Goal: Task Accomplishment & Management: Manage account settings

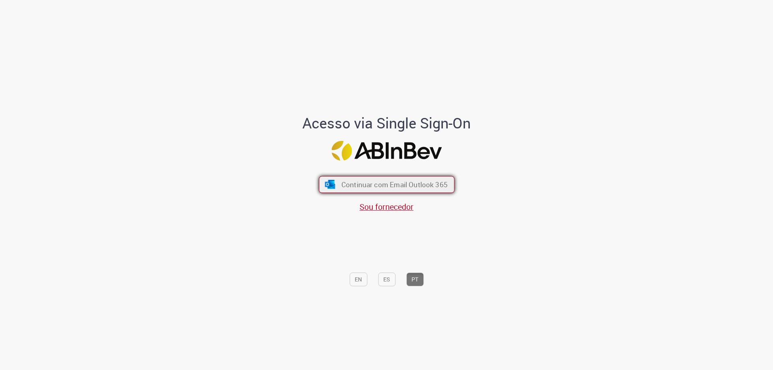
click at [352, 187] on span "Continuar com Email Outlook 365" at bounding box center [394, 184] width 106 height 9
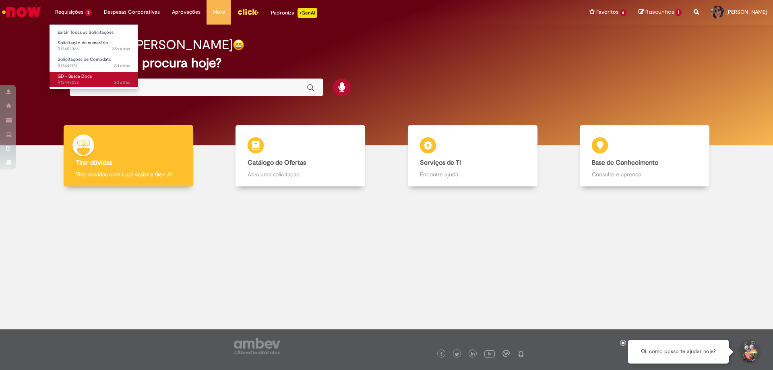
click at [74, 74] on span "GD - Busca Docs" at bounding box center [75, 76] width 34 height 6
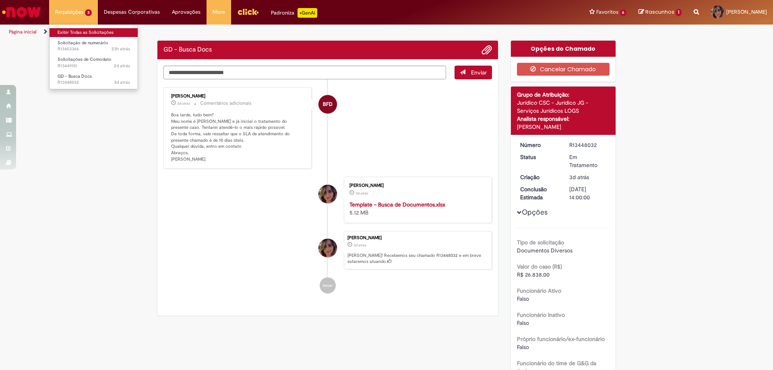
click at [91, 30] on link "Exibir Todas as Solicitações" at bounding box center [94, 32] width 89 height 9
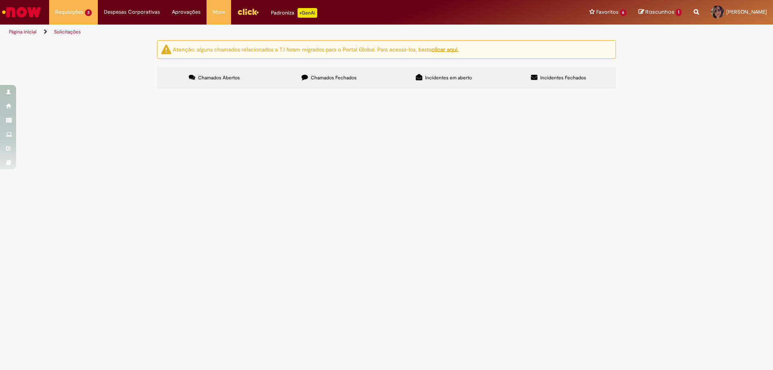
click at [317, 84] on label "Chamados Fechados" at bounding box center [329, 78] width 115 height 22
click at [0, 0] on link at bounding box center [0, 0] width 0 height 0
click at [0, 0] on icon at bounding box center [0, 0] width 0 height 0
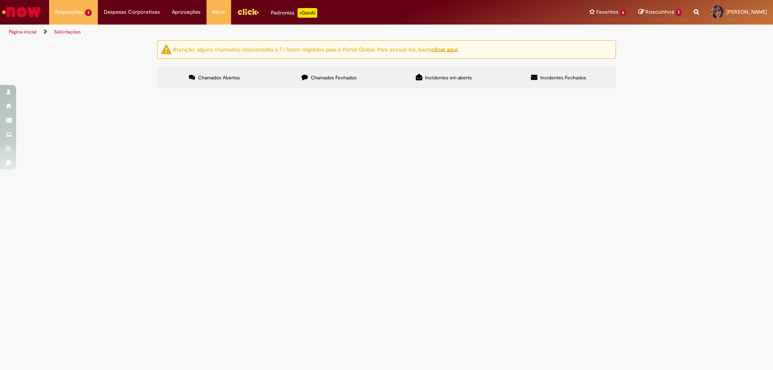
scroll to position [224, 0]
click at [0, 0] on link at bounding box center [0, 0] width 0 height 0
click at [0, 0] on span "O chamado R13207435 foi cancelado indevidamente, segue" at bounding box center [0, 0] width 0 height 0
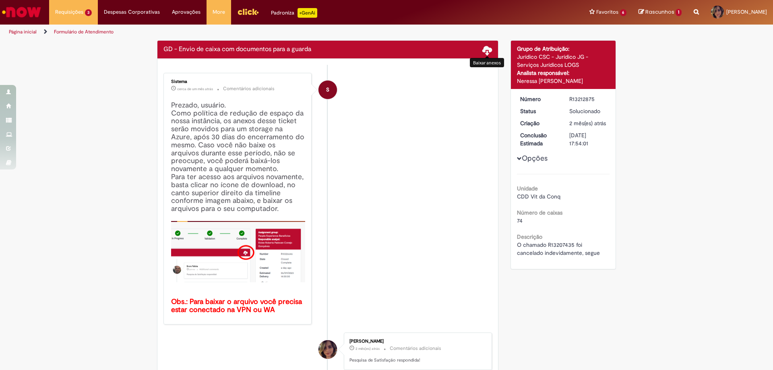
click at [482, 50] on span at bounding box center [487, 50] width 10 height 10
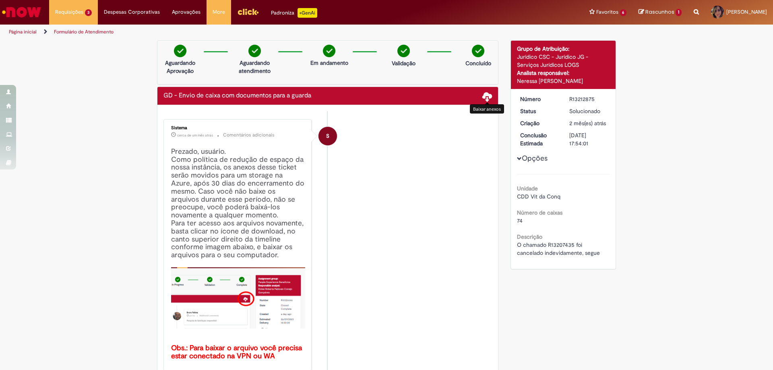
click at [483, 98] on span at bounding box center [487, 96] width 10 height 10
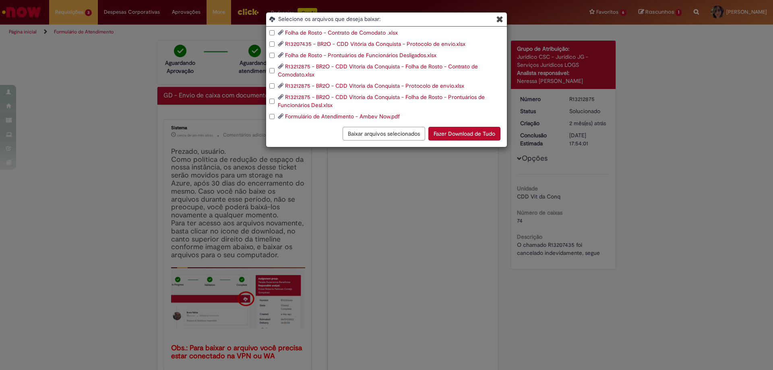
click at [457, 140] on button "Fazer Download de Tudo" at bounding box center [464, 134] width 72 height 14
click at [499, 21] on icon "Blob Storage Download Modal" at bounding box center [500, 19] width 7 height 8
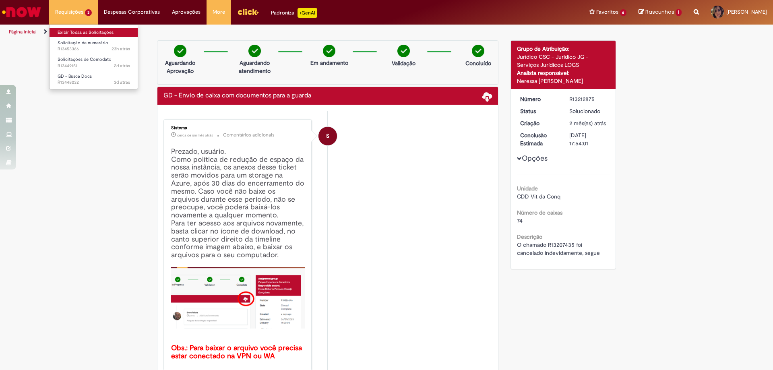
click at [73, 29] on link "Exibir Todas as Solicitações" at bounding box center [94, 32] width 89 height 9
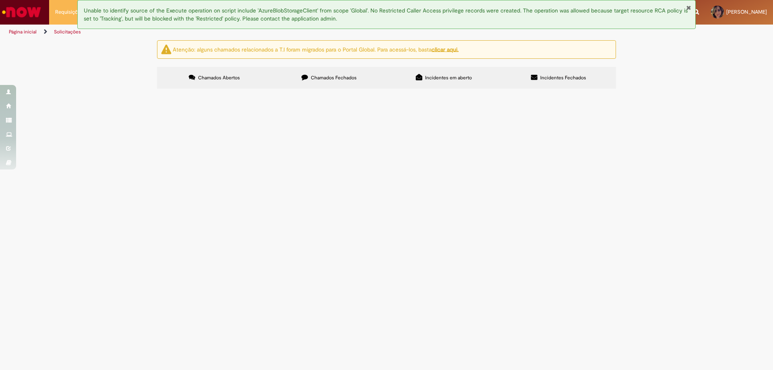
click at [335, 77] on span "Chamados Fechados" at bounding box center [334, 77] width 46 height 6
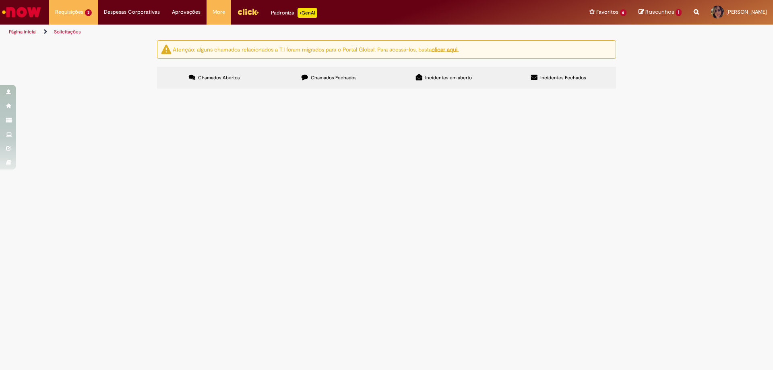
click at [0, 0] on span "Solicito canhoto do PDV 32205 - ASSAI (SENDAS) Caixas 23 e 29 , numero das nota…" at bounding box center [0, 0] width 0 height 0
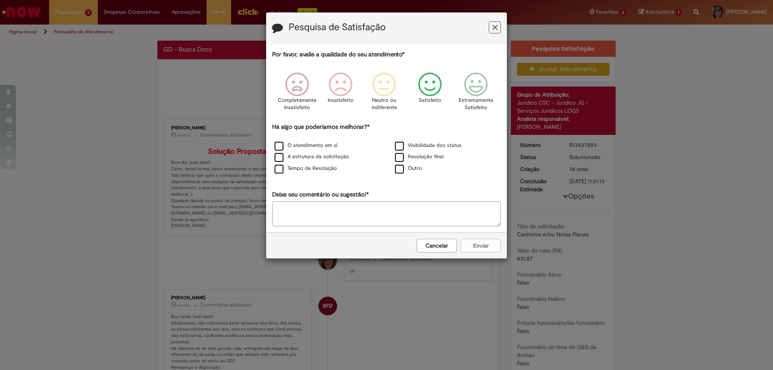
click at [419, 90] on icon "Feedback" at bounding box center [430, 84] width 30 height 24
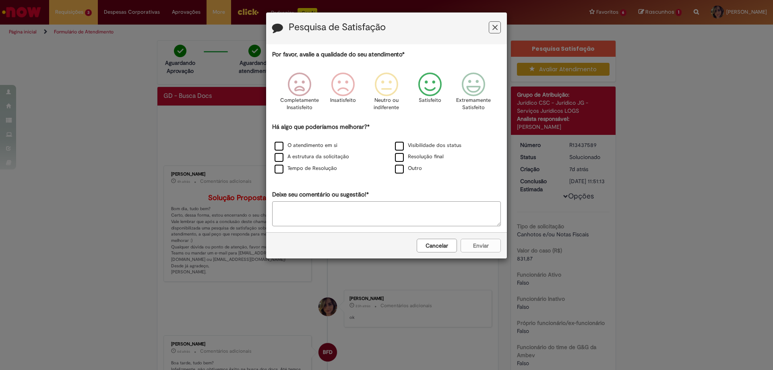
drag, startPoint x: 341, startPoint y: 143, endPoint x: 333, endPoint y: 144, distance: 7.3
click at [340, 144] on div "O atendimento em si" at bounding box center [326, 146] width 119 height 10
click at [331, 144] on label "O atendimento em si" at bounding box center [306, 146] width 63 height 8
click at [487, 246] on button "Enviar" at bounding box center [481, 246] width 40 height 14
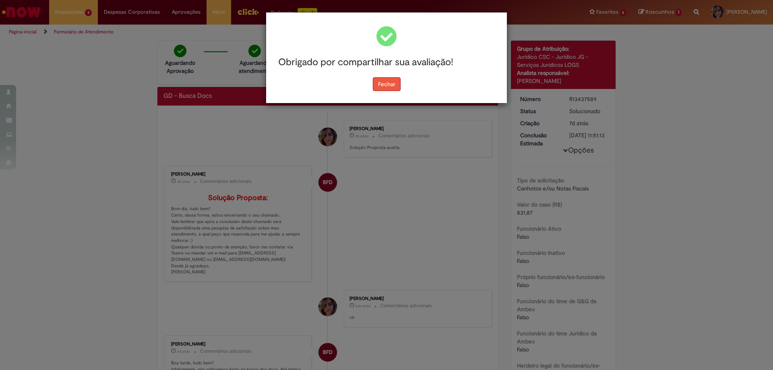
click at [381, 81] on button "Fechar" at bounding box center [387, 84] width 28 height 14
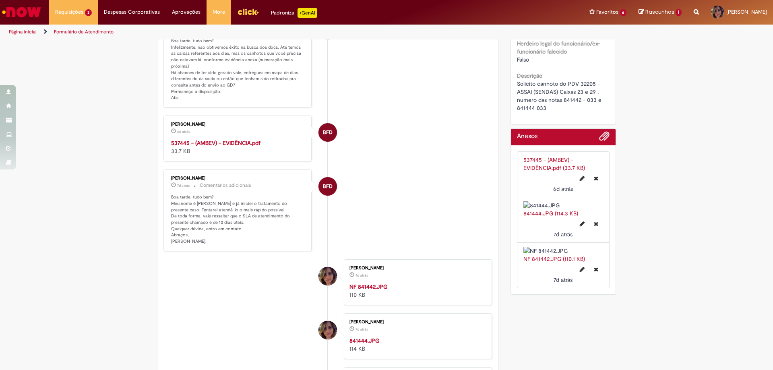
scroll to position [362, 0]
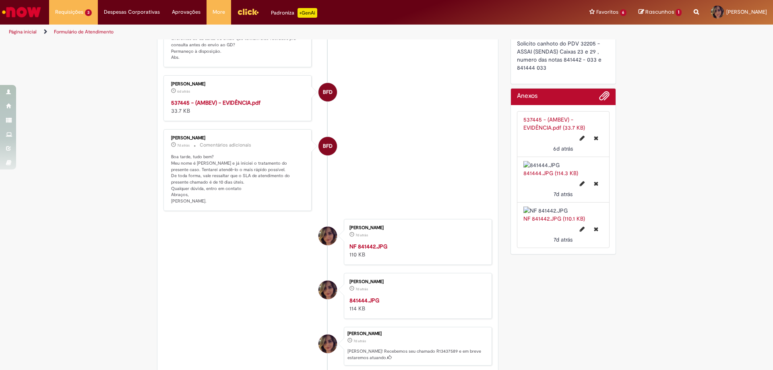
click at [406, 242] on img "Histórico de tíquete" at bounding box center [417, 242] width 134 height 0
